Goal: Contribute content

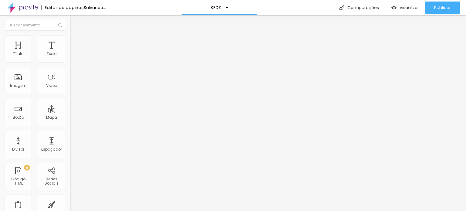
click at [75, 43] on span "Avançado" at bounding box center [85, 45] width 20 height 5
click at [70, 36] on li "Estilo" at bounding box center [105, 38] width 70 height 6
click at [75, 41] on span "Estilo" at bounding box center [79, 39] width 9 height 5
click at [70, 57] on input "100" at bounding box center [83, 54] width 26 height 6
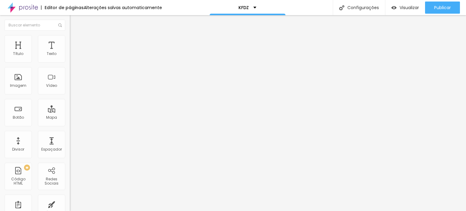
type input "8"
type input "10"
type input "80"
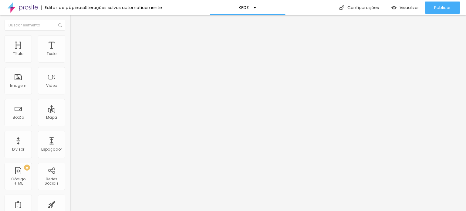
click at [70, 52] on span "Trocar imagem" at bounding box center [86, 49] width 33 height 5
type input "kfdz"
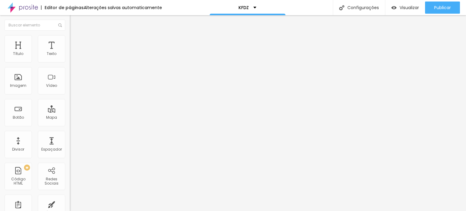
click at [70, 52] on span "Trocar imagem" at bounding box center [86, 49] width 33 height 5
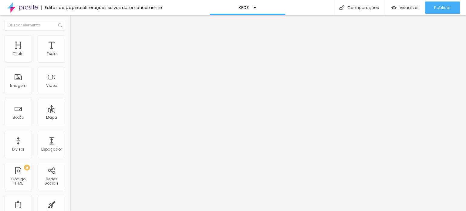
click at [70, 124] on input "[URL][DOMAIN_NAME]" at bounding box center [106, 121] width 73 height 6
paste input "text"
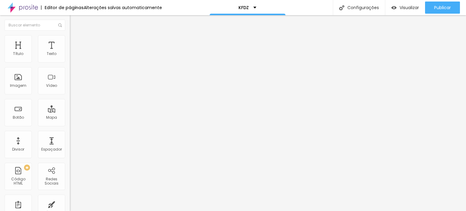
scroll to position [0, 112]
type input "[URL][DOMAIN_NAME]"
click at [70, 195] on div "Editar Imagem Conteúdo Estilo Avançado Trocar imagem Descrição da imagem (Alt) …" at bounding box center [105, 113] width 70 height 196
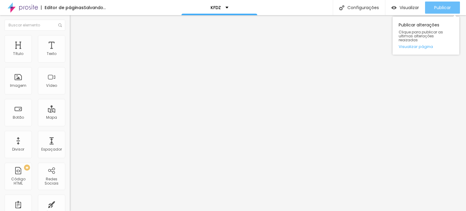
click at [446, 6] on span "Publicar" at bounding box center [442, 7] width 17 height 5
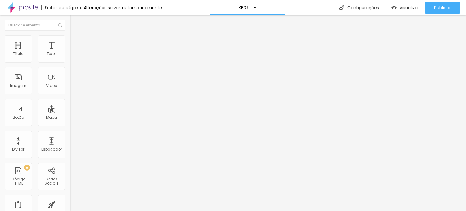
click at [70, 19] on button "Editar Coluna" at bounding box center [105, 22] width 70 height 14
click at [70, 100] on div at bounding box center [105, 76] width 70 height 47
click at [70, 91] on div at bounding box center [105, 76] width 70 height 47
click at [75, 41] on span "Avançado" at bounding box center [85, 39] width 20 height 5
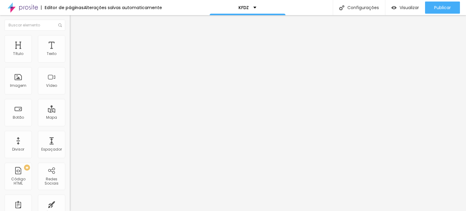
click at [70, 35] on img at bounding box center [72, 37] width 5 height 5
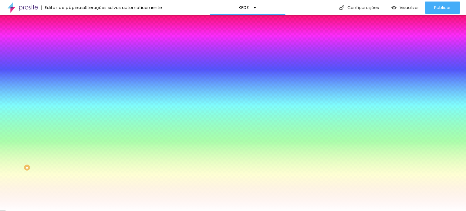
click at [75, 43] on span "Avançado" at bounding box center [85, 45] width 20 height 5
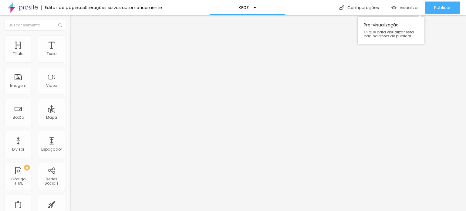
click at [400, 3] on div "Visualizar" at bounding box center [406, 8] width 28 height 12
click at [70, 41] on li "Avançado" at bounding box center [105, 44] width 70 height 6
drag, startPoint x: 54, startPoint y: 146, endPoint x: 56, endPoint y: 153, distance: 7.9
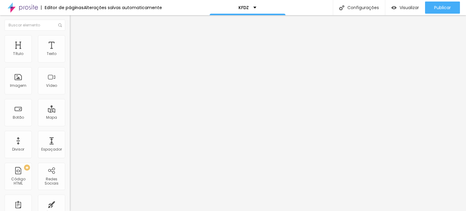
click at [70, 41] on li "Avançado" at bounding box center [105, 44] width 70 height 6
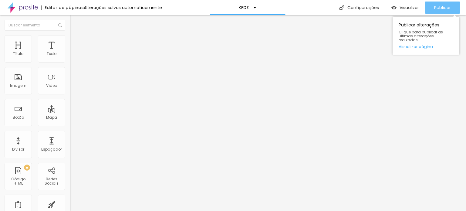
click at [441, 8] on span "Publicar" at bounding box center [442, 7] width 17 height 5
